Goal: Task Accomplishment & Management: Manage account settings

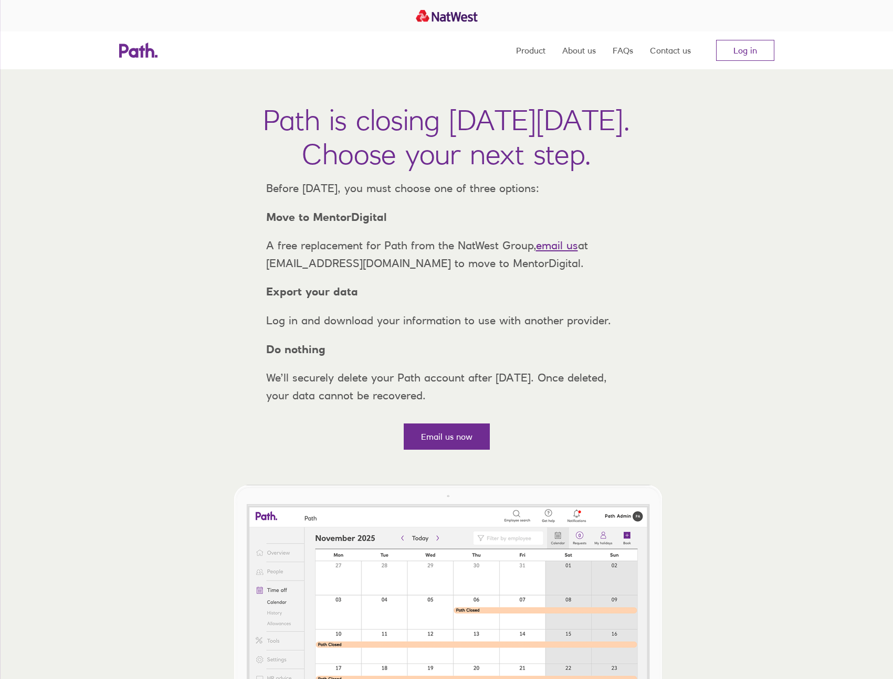
click at [749, 38] on nav "Product About us FAQs Contact us Log in" at bounding box center [645, 50] width 258 height 38
click at [748, 42] on link "Log in" at bounding box center [745, 50] width 58 height 21
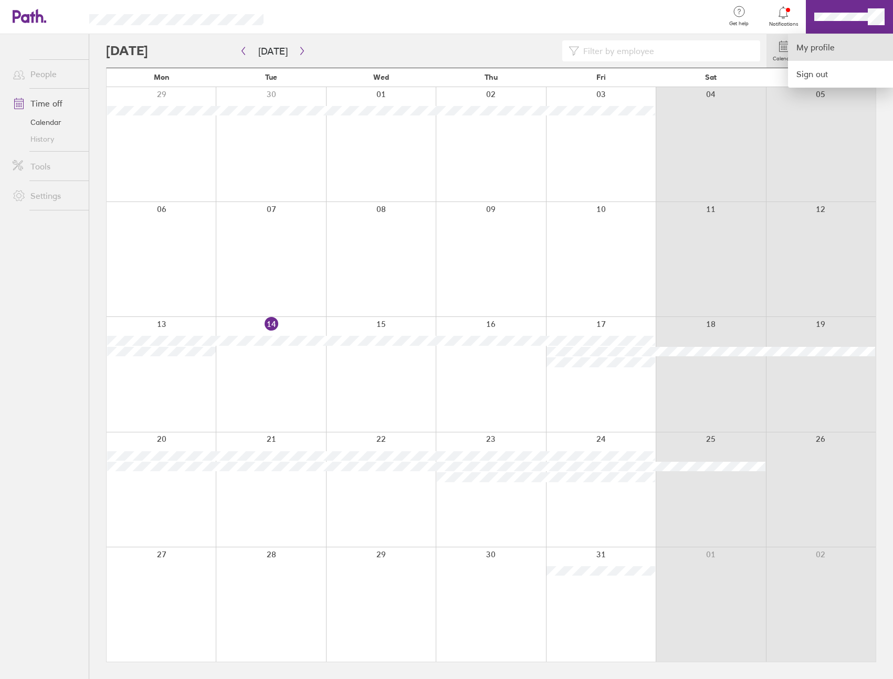
click at [818, 44] on link "My profile" at bounding box center [840, 47] width 105 height 27
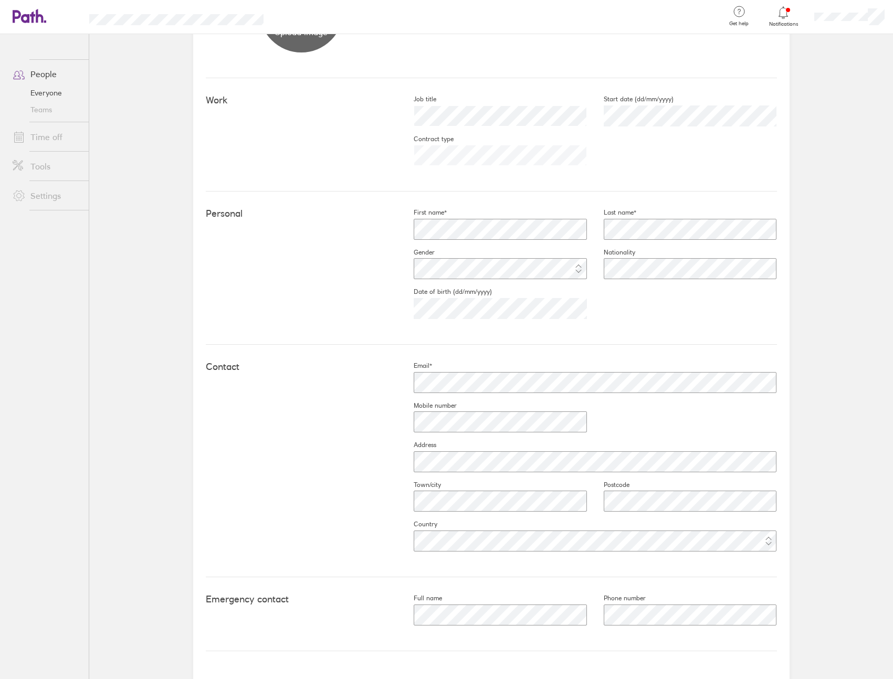
scroll to position [182, 0]
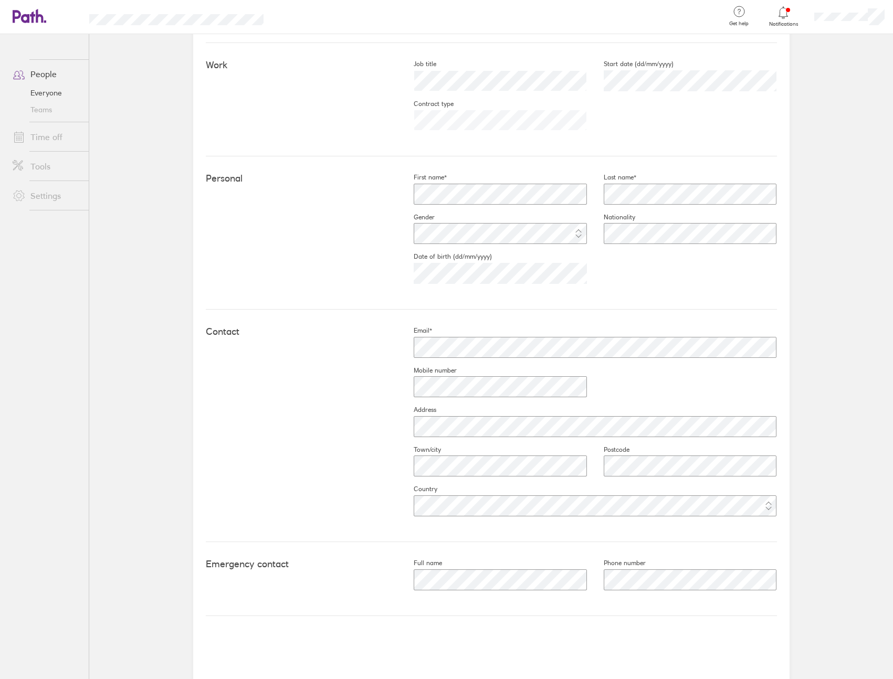
click at [48, 135] on link "Time off" at bounding box center [46, 137] width 85 height 21
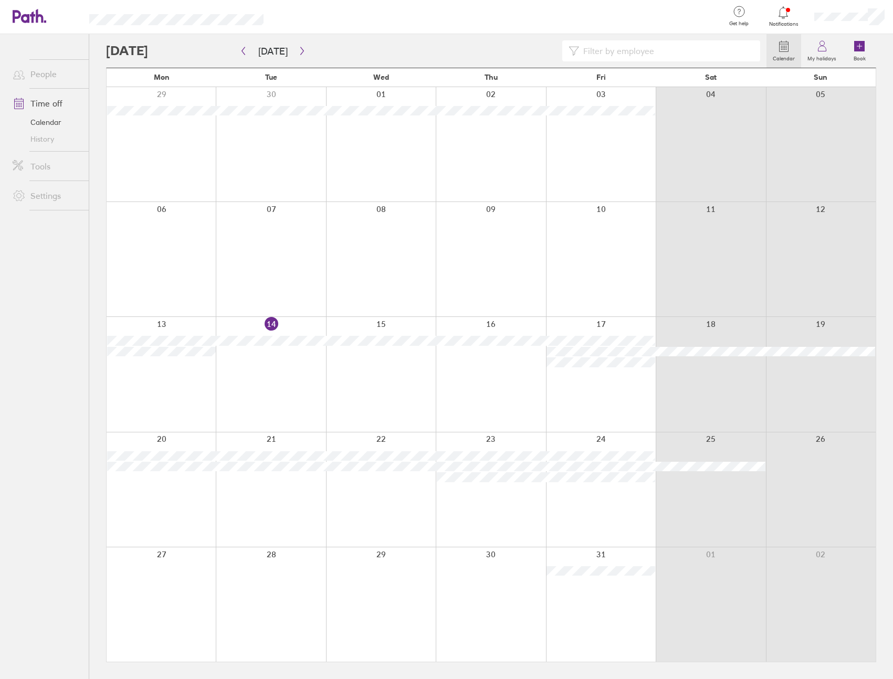
click at [44, 165] on link "Tools" at bounding box center [46, 166] width 85 height 21
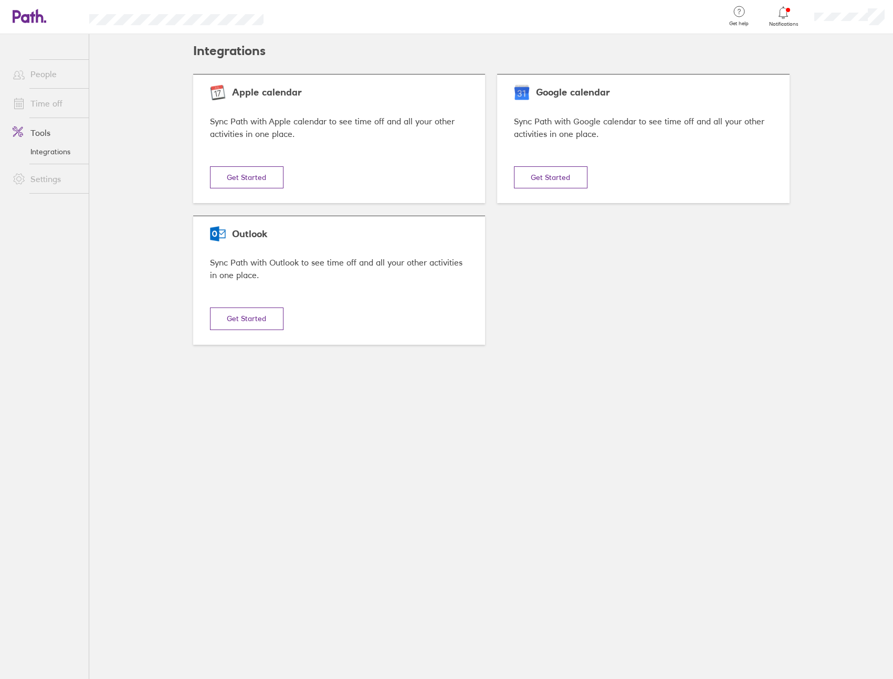
click at [48, 186] on link "Settings" at bounding box center [46, 179] width 85 height 21
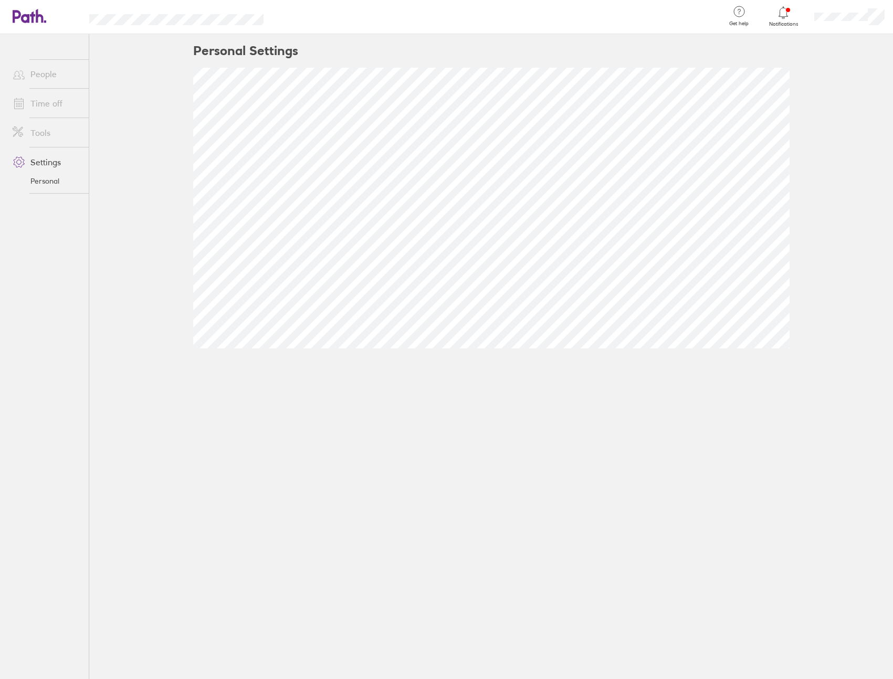
click at [47, 140] on link "Tools" at bounding box center [46, 132] width 85 height 21
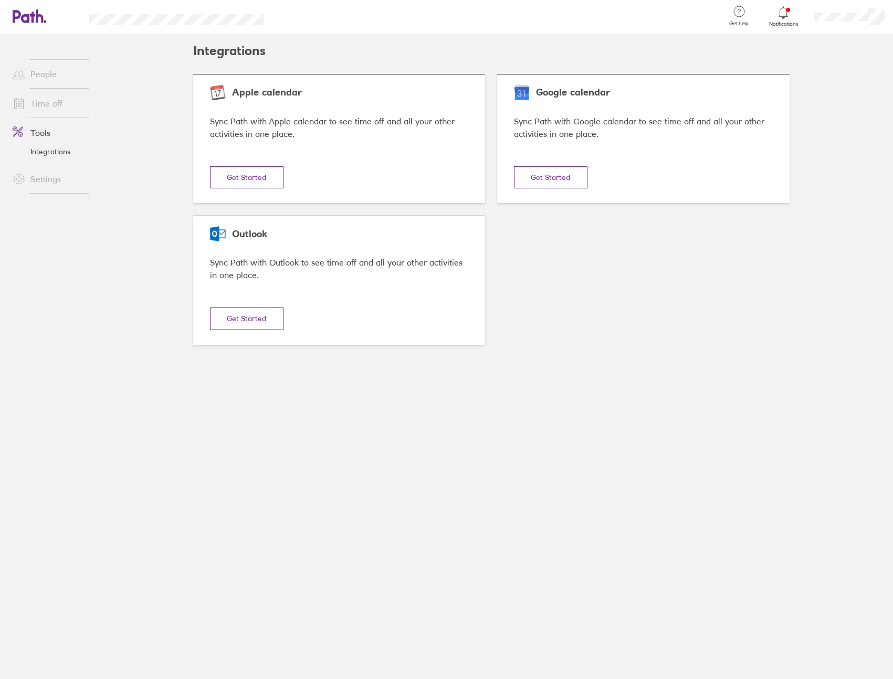
click at [48, 106] on link "Time off" at bounding box center [46, 103] width 85 height 21
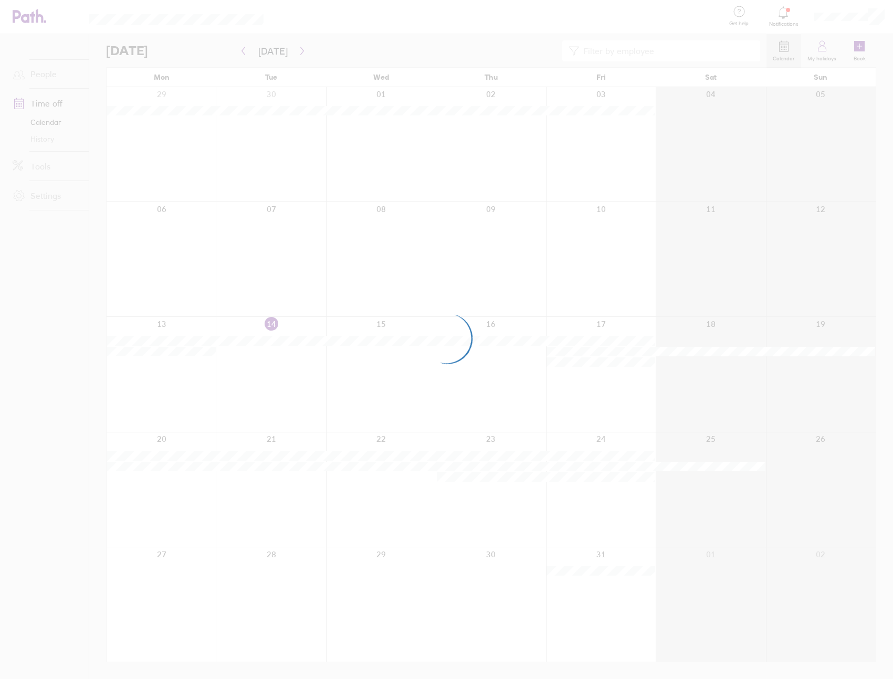
click at [860, 23] on div at bounding box center [446, 339] width 893 height 679
click at [783, 11] on div at bounding box center [446, 339] width 893 height 679
click at [815, 47] on div at bounding box center [446, 339] width 893 height 679
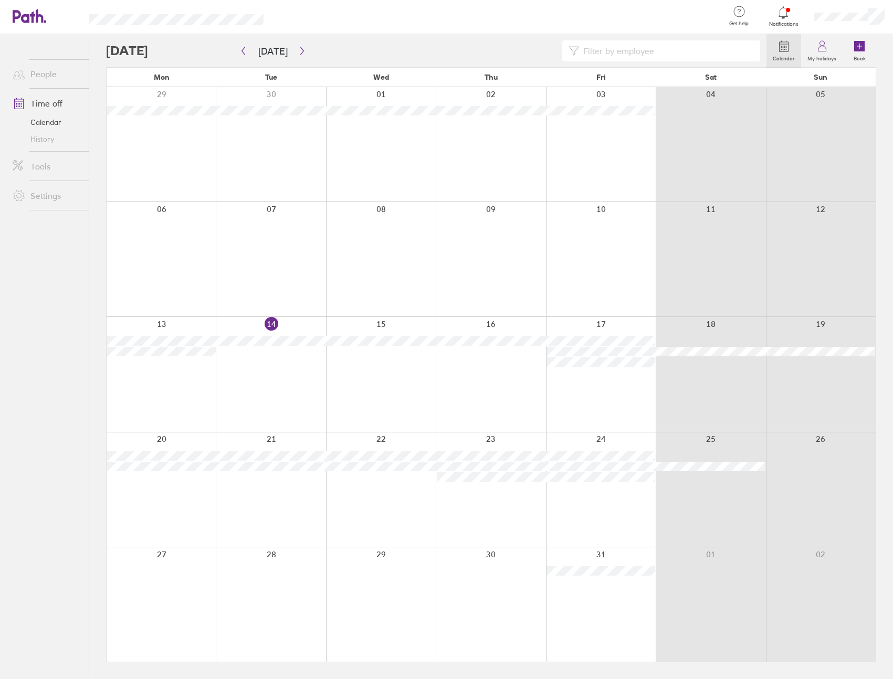
click at [822, 26] on div at bounding box center [849, 17] width 87 height 34
click at [699, 18] on div at bounding box center [498, 17] width 436 height 34
click at [645, 12] on div at bounding box center [498, 17] width 436 height 34
click at [645, 154] on div at bounding box center [446, 339] width 893 height 679
click at [833, 54] on label "My holidays" at bounding box center [821, 56] width 41 height 9
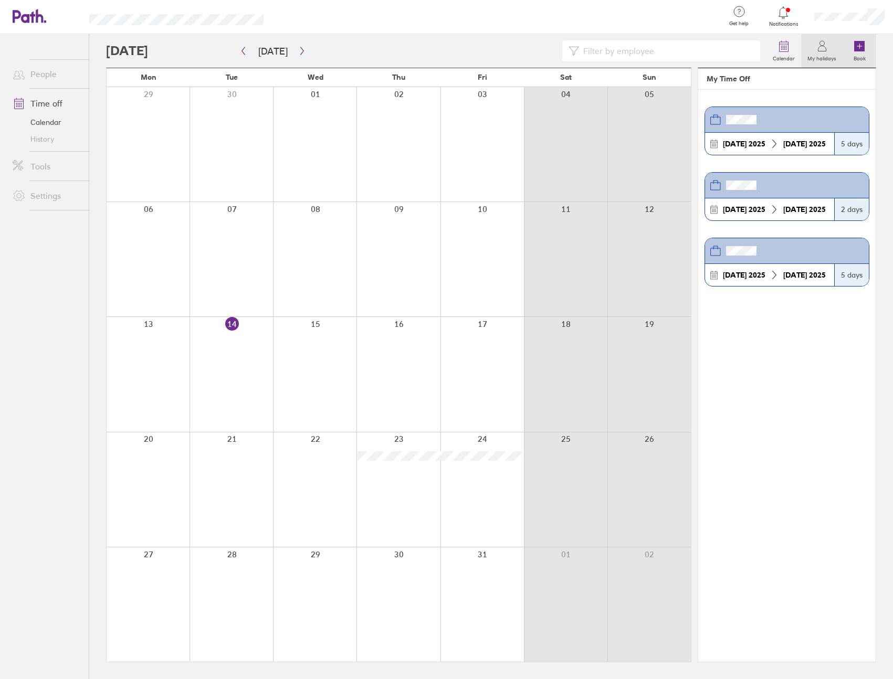
click at [856, 49] on icon at bounding box center [859, 46] width 10 height 10
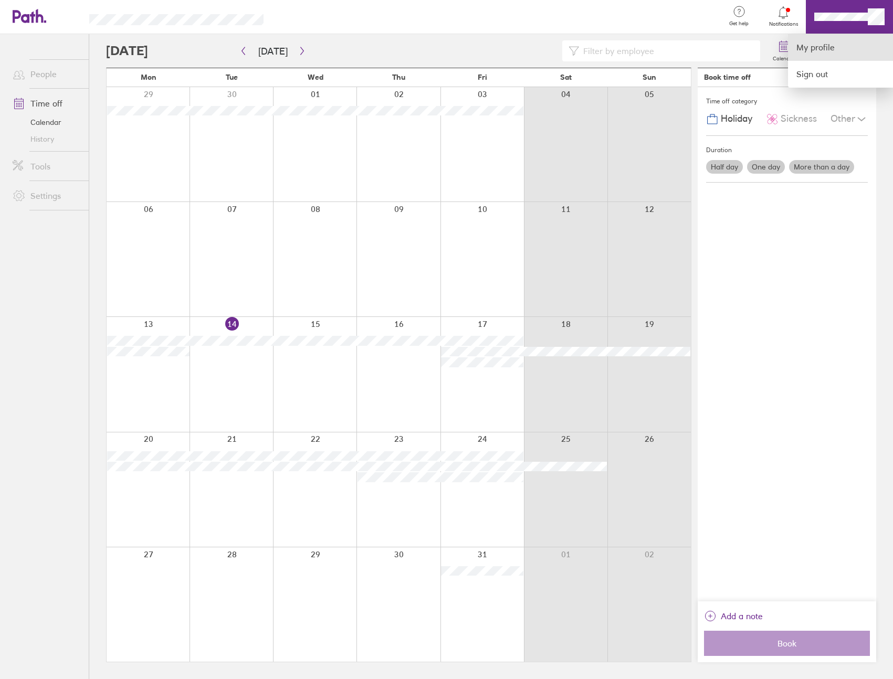
click at [821, 51] on link "My profile" at bounding box center [840, 47] width 105 height 27
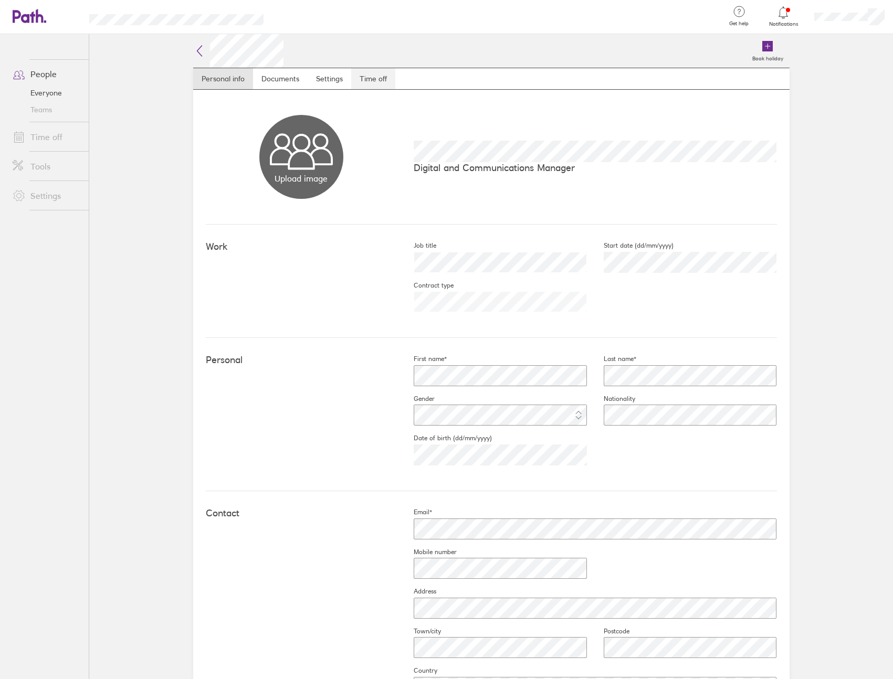
click at [364, 72] on link "Time off" at bounding box center [373, 78] width 44 height 21
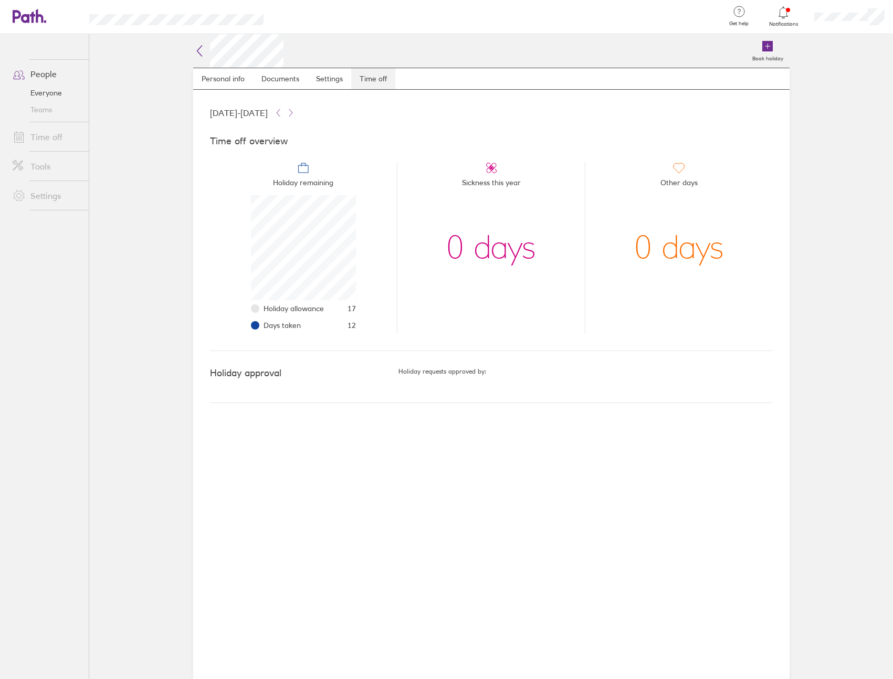
scroll to position [105, 105]
